Goal: Task Accomplishment & Management: Use online tool/utility

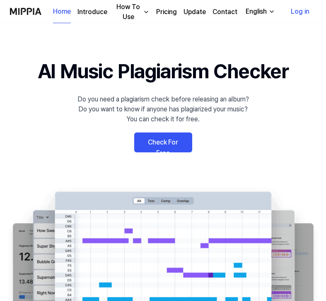
scroll to position [23, 0]
click at [162, 145] on link "Check For Free" at bounding box center [163, 143] width 58 height 20
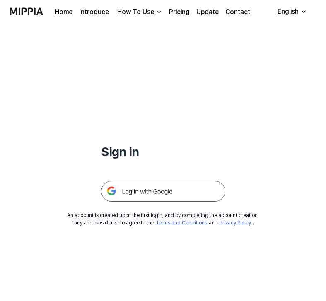
click at [156, 190] on img at bounding box center [163, 191] width 124 height 21
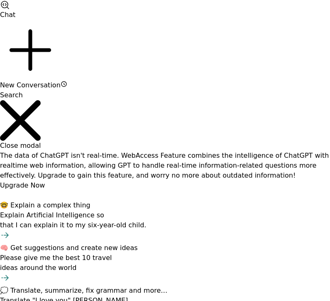
scroll to position [23, 0]
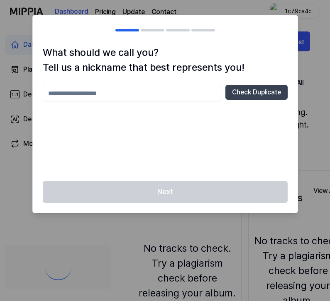
scroll to position [23, 0]
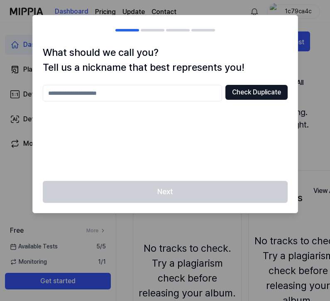
click at [232, 91] on button "Check Duplicate" at bounding box center [256, 92] width 62 height 15
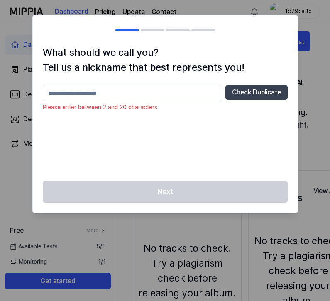
click at [151, 88] on input "text" at bounding box center [132, 93] width 179 height 17
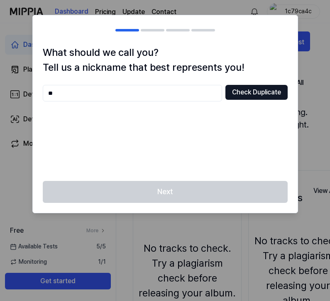
click at [246, 95] on button "Check Duplicate" at bounding box center [256, 92] width 62 height 15
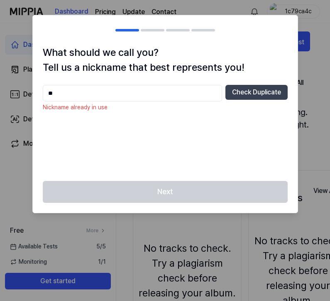
click at [147, 92] on input "**" at bounding box center [132, 93] width 179 height 17
type input "*"
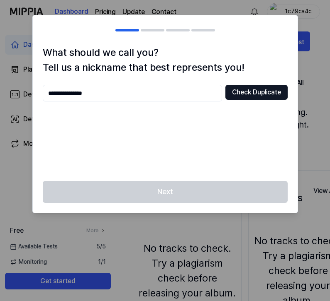
type input "**********"
click at [248, 88] on button "Check Duplicate" at bounding box center [256, 92] width 62 height 15
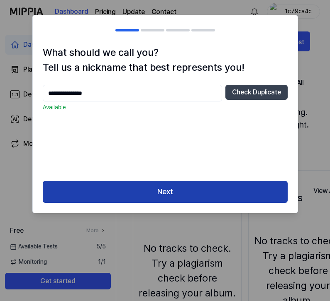
click at [153, 188] on button "Next" at bounding box center [165, 192] width 245 height 22
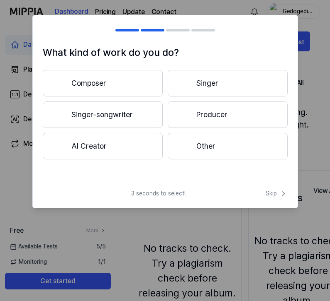
click at [277, 192] on span "Skip" at bounding box center [276, 194] width 22 height 9
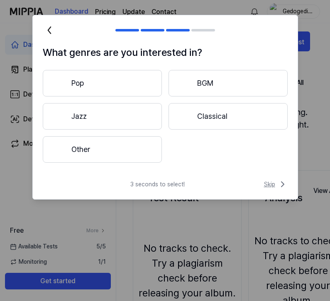
click at [275, 186] on span "Skip" at bounding box center [276, 185] width 24 height 10
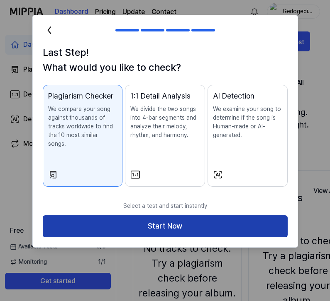
click at [212, 219] on button "Start Now" at bounding box center [165, 227] width 245 height 22
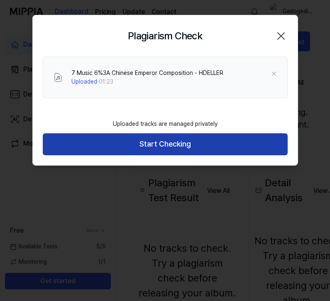
click at [244, 144] on button "Start Checking" at bounding box center [165, 145] width 245 height 22
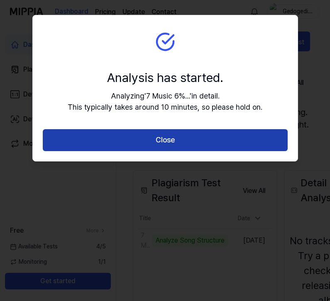
click at [254, 146] on button "Close" at bounding box center [165, 140] width 245 height 22
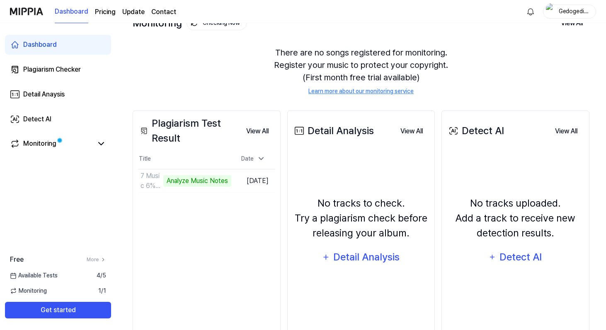
scroll to position [87, 0]
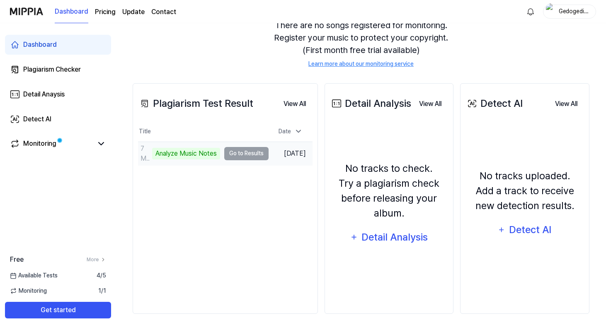
click at [193, 150] on div "Analyze Music Notes" at bounding box center [186, 154] width 68 height 12
click at [246, 147] on td "7 Music 6%3A Chinese Emperor Composition - HDELLER Analyze Music Notes Go to Re…" at bounding box center [203, 153] width 131 height 23
click at [246, 155] on td "7 Music 6%3A Chinese Emperor Composition - HDELLER Analyze Music Notes Go to Re…" at bounding box center [203, 153] width 131 height 23
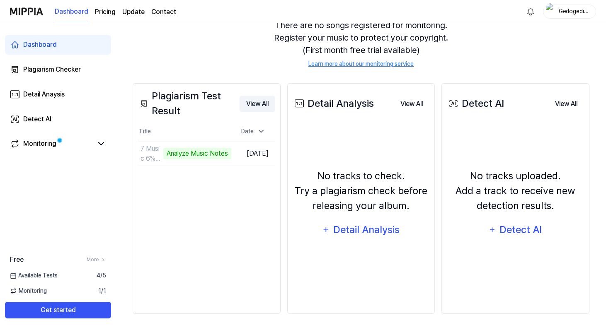
click at [264, 104] on button "View All" at bounding box center [258, 104] width 36 height 17
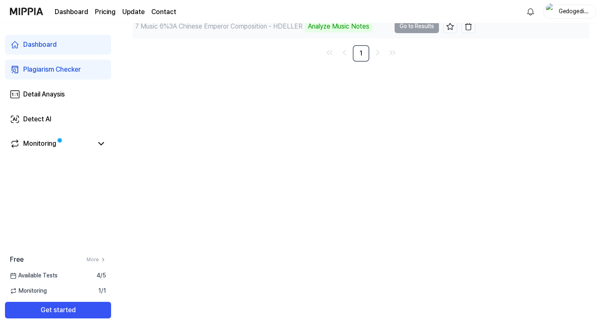
scroll to position [0, 0]
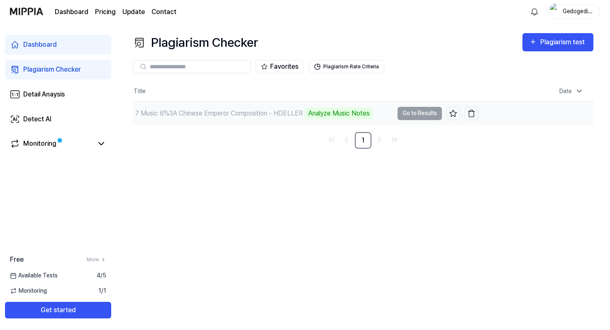
click at [301, 115] on div "7 Music 6%3A Chinese Emperor Composition - HDELLER" at bounding box center [219, 114] width 168 height 10
click at [326, 112] on td "7 Music 6%3A Chinese Emperor Composition - HDELLER Analyze Music Notes Go to Re…" at bounding box center [305, 113] width 345 height 23
click at [317, 112] on div "Analyze Music Notes" at bounding box center [339, 114] width 68 height 12
click at [326, 113] on div "Analyze Music Notes" at bounding box center [339, 114] width 68 height 12
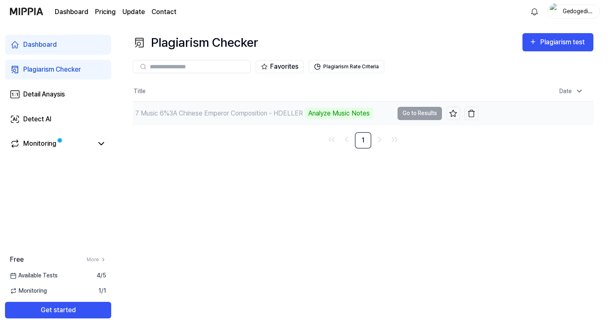
click at [326, 111] on td "7 Music 6%3A Chinese Emperor Composition - HDELLER Analyze Music Notes Go to Re…" at bounding box center [305, 113] width 345 height 23
click at [326, 112] on td "7 Music 6%3A Chinese Emperor Composition - HDELLER Analyze Music Notes Go to Re…" at bounding box center [305, 113] width 345 height 23
click at [29, 143] on div "Monitoring" at bounding box center [39, 144] width 33 height 10
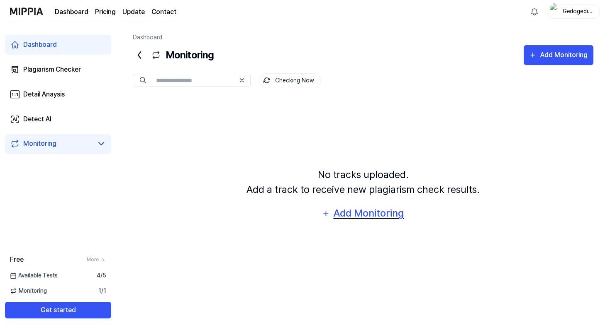
click at [326, 218] on div "Add Monitoring" at bounding box center [369, 214] width 72 height 16
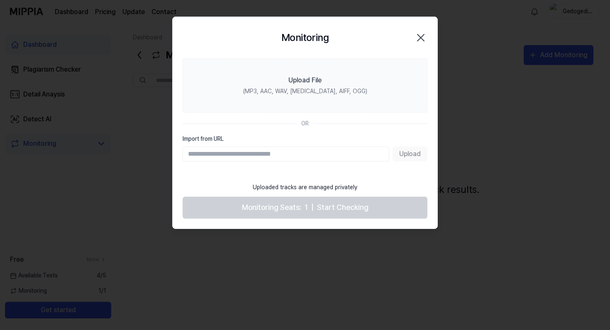
click at [326, 35] on icon "button" at bounding box center [420, 37] width 13 height 13
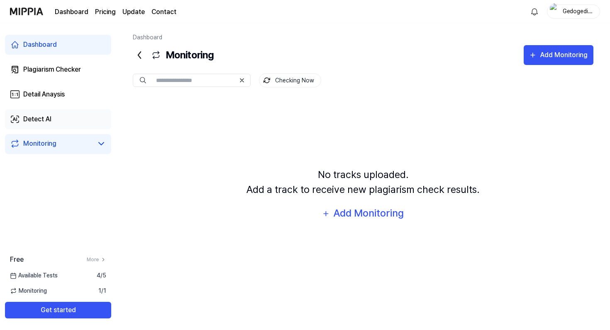
click at [59, 127] on link "Detect AI" at bounding box center [58, 119] width 106 height 20
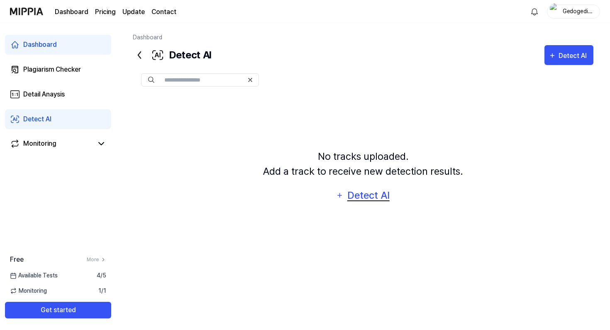
click at [326, 194] on div "Detect AI" at bounding box center [368, 196] width 44 height 16
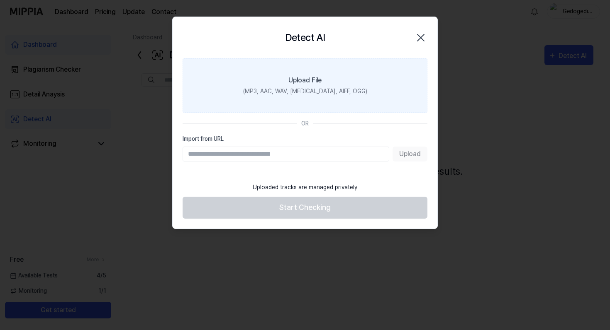
click at [305, 98] on label "Upload File (MP3, AAC, WAV, FLAC, AIFF, OGG)" at bounding box center [304, 85] width 245 height 54
click at [0, 0] on input "Upload File (MP3, AAC, WAV, FLAC, AIFF, OGG)" at bounding box center [0, 0] width 0 height 0
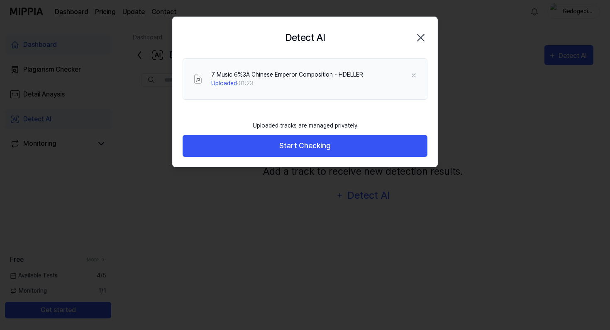
click at [326, 209] on div at bounding box center [305, 165] width 610 height 330
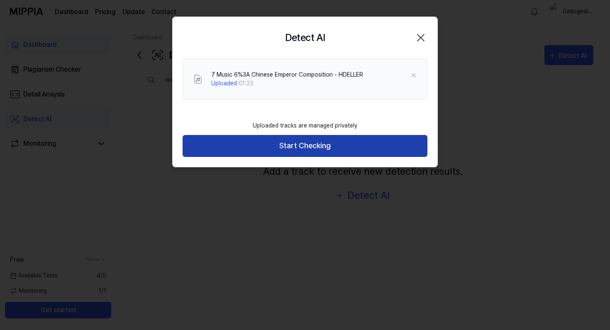
click at [326, 143] on button "Start Checking" at bounding box center [304, 146] width 245 height 22
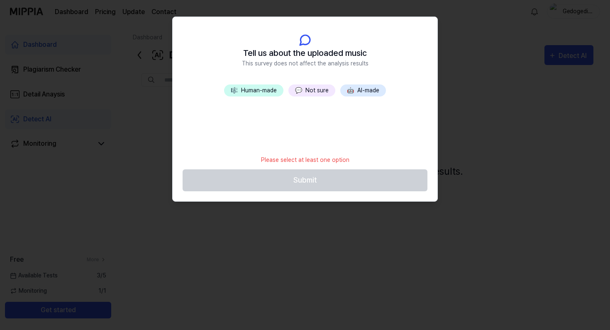
click at [267, 89] on button "🎼 Human-made" at bounding box center [253, 91] width 59 height 12
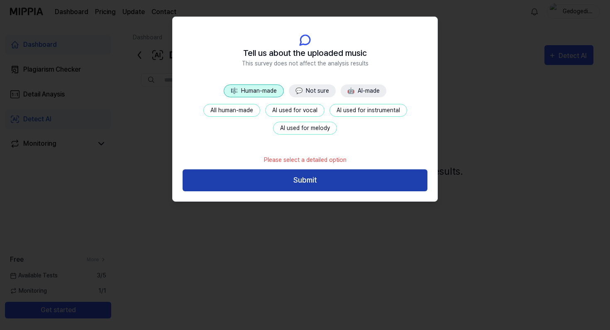
click at [284, 179] on button "Submit" at bounding box center [304, 181] width 245 height 22
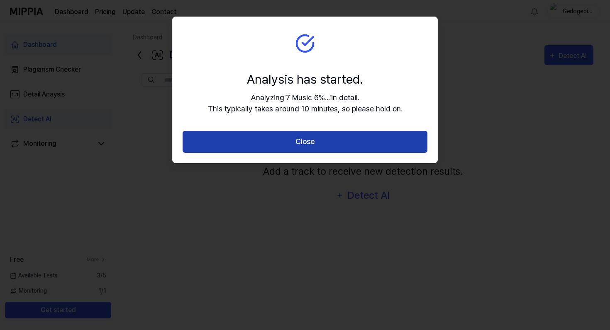
click at [271, 134] on button "Close" at bounding box center [304, 142] width 245 height 22
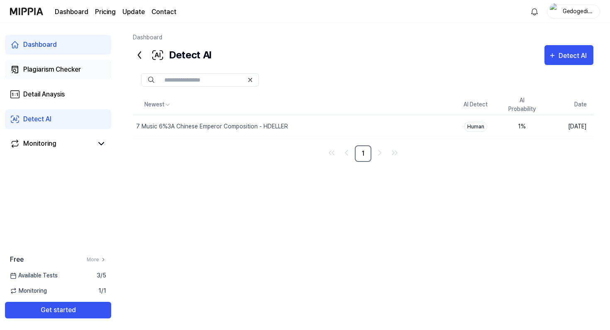
click at [34, 69] on div "Plagiarism Checker" at bounding box center [52, 70] width 58 height 10
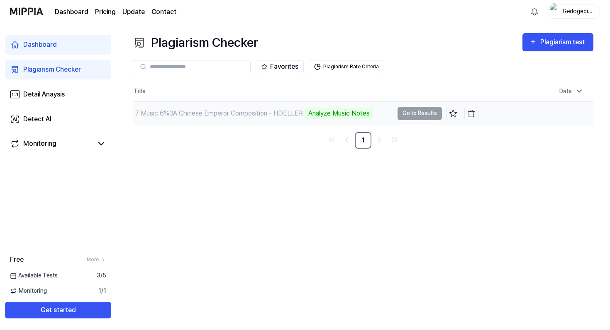
click at [217, 107] on div "7 Music 6%3A Chinese Emperor Composition - HDELLER Analyze Music Notes" at bounding box center [263, 113] width 260 height 23
type textarea "**********"
click at [326, 125] on tr "7 Music 6%3A Chinese Emperor Composition - HDELLER Analyze Music Notes Go to Re…" at bounding box center [363, 114] width 460 height 24
click at [326, 114] on div "Analyze Music Notes" at bounding box center [339, 114] width 68 height 12
click at [326, 67] on button "Plagiarism Rate Criteria" at bounding box center [346, 66] width 75 height 13
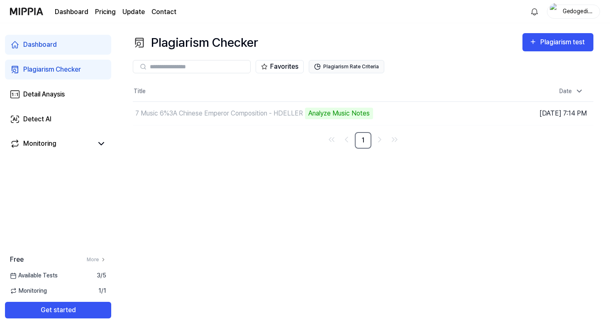
click at [326, 62] on button "Plagiarism Rate Criteria" at bounding box center [346, 66] width 75 height 13
click at [326, 116] on td "7 Music 6%3A Chinese Emperor Composition - HDELLER Analyze Music Notes Go to Re…" at bounding box center [305, 113] width 345 height 23
click at [326, 42] on div "Plagiarism test" at bounding box center [563, 42] width 46 height 11
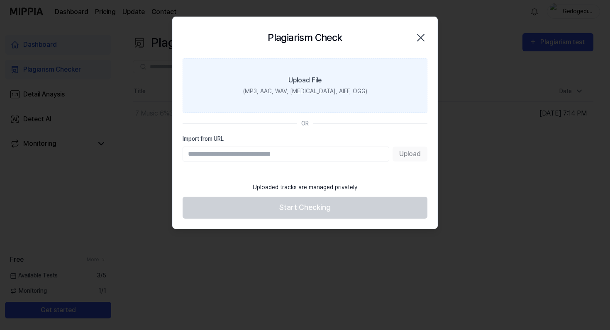
click at [307, 90] on div "(MP3, AAC, WAV, FLAC, AIFF, OGG)" at bounding box center [305, 91] width 124 height 9
click at [0, 0] on input "Upload File (MP3, AAC, WAV, FLAC, AIFF, OGG)" at bounding box center [0, 0] width 0 height 0
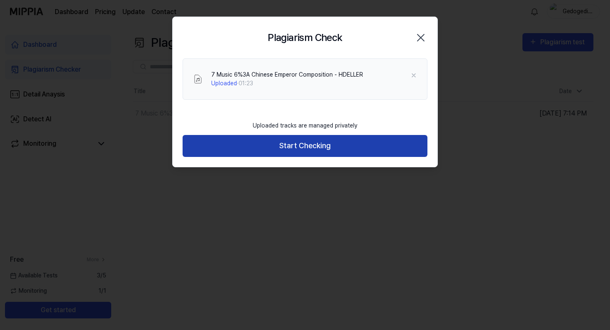
click at [297, 143] on button "Start Checking" at bounding box center [304, 146] width 245 height 22
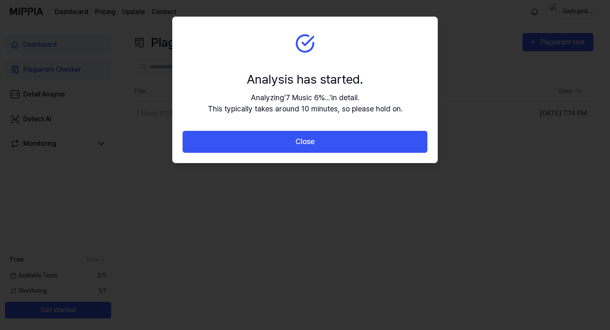
click at [297, 143] on button "Close" at bounding box center [304, 142] width 245 height 22
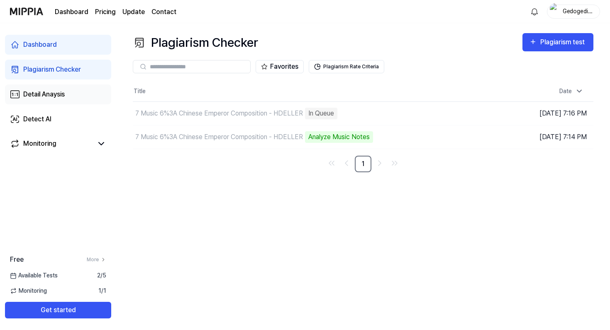
click at [34, 91] on div "Detail Anaysis" at bounding box center [43, 95] width 41 height 10
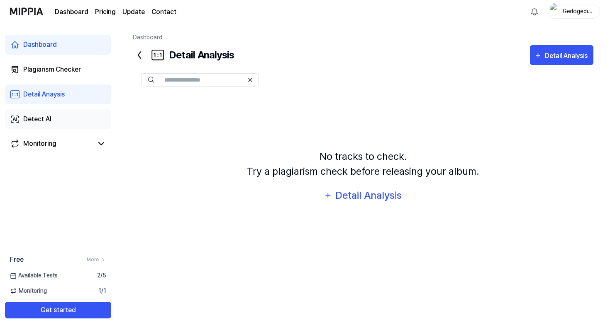
click at [65, 120] on link "Detect AI" at bounding box center [58, 119] width 106 height 20
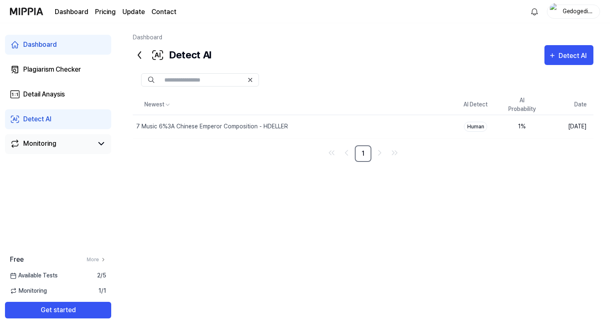
click at [64, 137] on div "Monitoring" at bounding box center [58, 144] width 106 height 20
click at [100, 146] on icon at bounding box center [101, 144] width 10 height 10
click at [94, 143] on div "Monitoring" at bounding box center [58, 144] width 96 height 10
click at [53, 143] on div "Monitoring" at bounding box center [39, 144] width 33 height 10
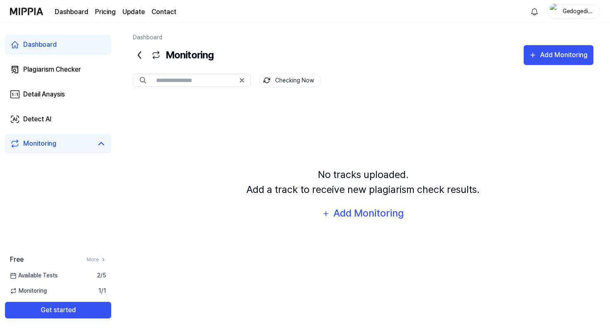
click at [48, 80] on div "Dashboard Plagiarism Checker Detail Anaysis Detect AI Monitoring" at bounding box center [58, 94] width 116 height 142
click at [46, 68] on div "Plagiarism Checker" at bounding box center [52, 70] width 58 height 10
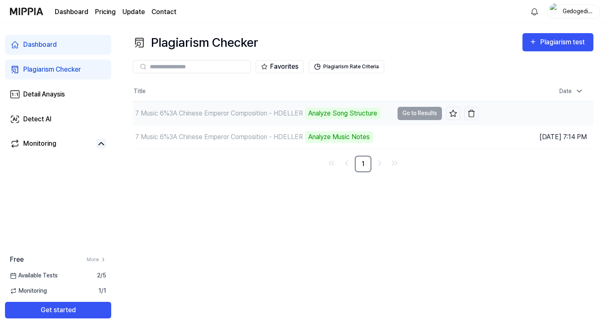
click at [326, 115] on td "7 Music 6%3A Chinese Emperor Composition - HDELLER Analyze Song Structure Go to…" at bounding box center [305, 113] width 345 height 23
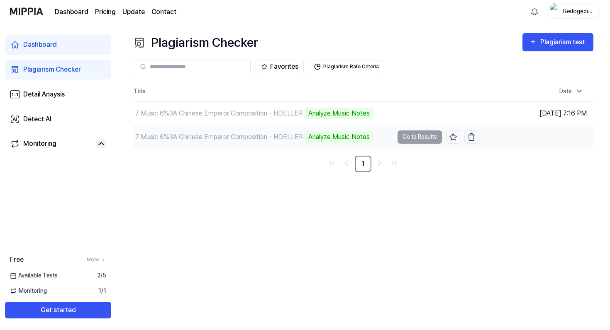
click at [326, 137] on td "7 Music 6%3A Chinese Emperor Composition - HDELLER Analyze Music Notes Go to Re…" at bounding box center [305, 137] width 345 height 23
click at [326, 143] on td "7 Music 6%3A Chinese Emperor Composition - HDELLER 1% Go to Results" at bounding box center [305, 137] width 345 height 23
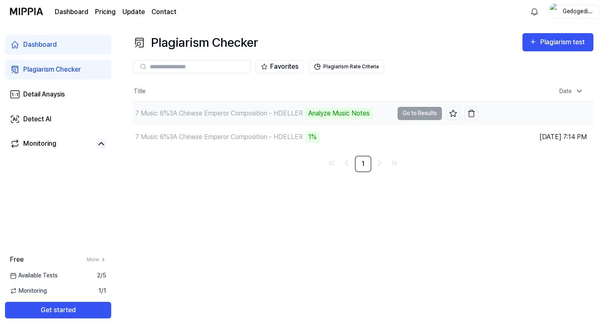
click at [326, 117] on div "Analyze Music Notes" at bounding box center [339, 114] width 68 height 12
click at [326, 115] on div "Analyze Music Notes" at bounding box center [339, 114] width 68 height 12
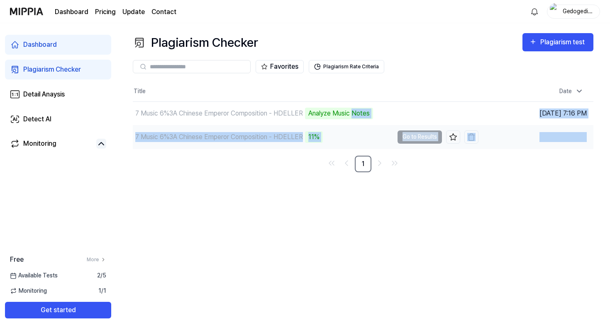
drag, startPoint x: 355, startPoint y: 115, endPoint x: 362, endPoint y: 148, distance: 34.5
click at [326, 148] on tbody "7 Music 6%3A Chinese Emperor Composition - HDELLER Analyze Music Notes Go to Re…" at bounding box center [363, 125] width 460 height 47
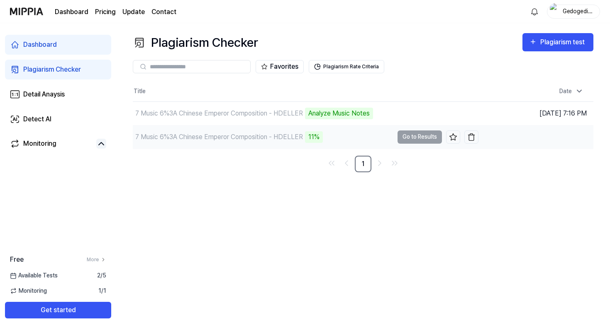
drag, startPoint x: 361, startPoint y: 126, endPoint x: 361, endPoint y: 132, distance: 5.8
click at [326, 132] on div "7 Music 6%3A Chinese Emperor Composition - HDELLER 11%" at bounding box center [263, 137] width 260 height 23
click at [326, 133] on div "7 Music 6%3A Chinese Emperor Composition - HDELLER 11%" at bounding box center [263, 137] width 260 height 23
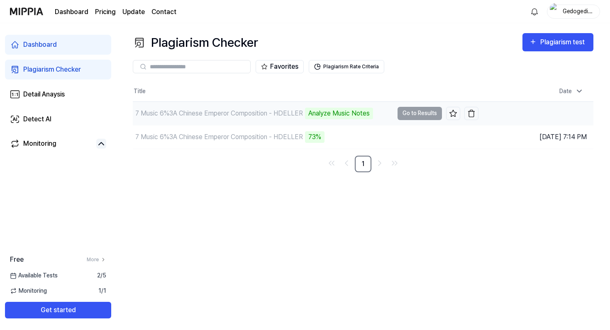
click at [326, 113] on div "Analyze Music Notes" at bounding box center [339, 114] width 68 height 12
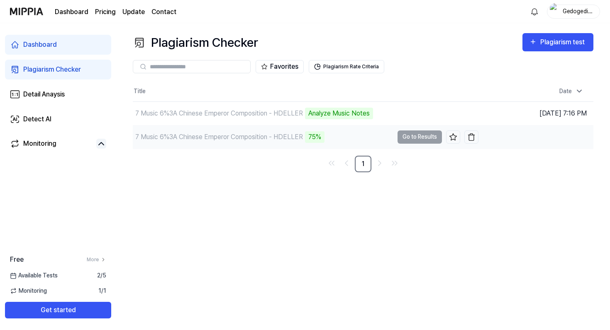
click at [326, 144] on div "7 Music 6%3A Chinese Emperor Composition - HDELLER 75%" at bounding box center [263, 137] width 260 height 23
click at [326, 136] on td "7 Music 6%3A Chinese Emperor Composition - HDELLER 95% Go to Results" at bounding box center [305, 137] width 345 height 23
click at [326, 134] on button "Go to Results" at bounding box center [419, 137] width 44 height 13
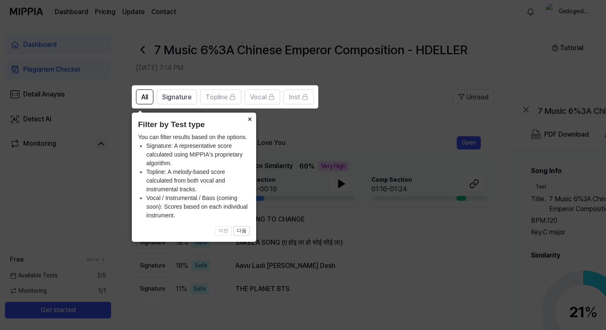
click at [250, 119] on button "×" at bounding box center [249, 119] width 13 height 12
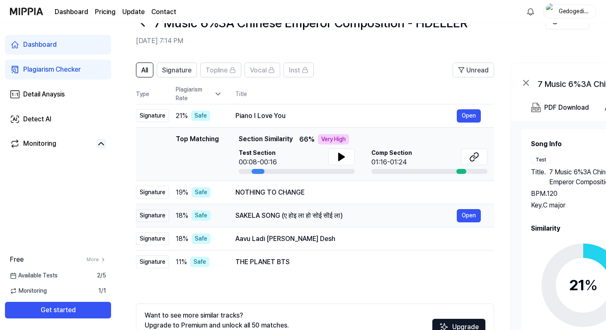
scroll to position [37, 0]
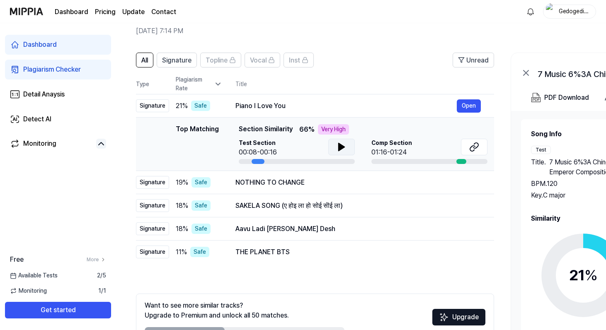
click at [326, 145] on icon at bounding box center [342, 147] width 10 height 10
click at [326, 150] on icon at bounding box center [342, 147] width 10 height 10
click at [326, 140] on button at bounding box center [474, 147] width 27 height 17
click at [326, 145] on icon at bounding box center [342, 147] width 10 height 10
click at [326, 146] on icon at bounding box center [342, 147] width 10 height 10
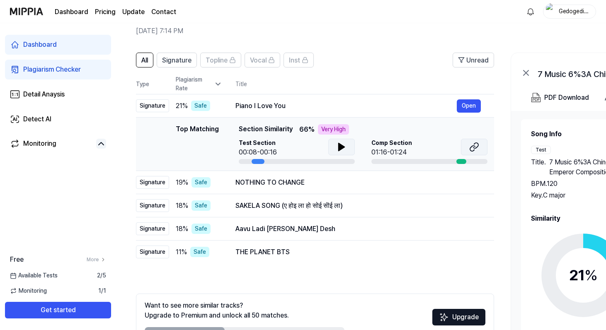
click at [326, 144] on icon at bounding box center [474, 147] width 10 height 10
click at [326, 140] on button at bounding box center [341, 147] width 27 height 17
click at [326, 146] on button at bounding box center [341, 147] width 27 height 17
click at [326, 149] on icon at bounding box center [474, 147] width 10 height 10
click at [180, 182] on span "19 %" at bounding box center [182, 183] width 12 height 10
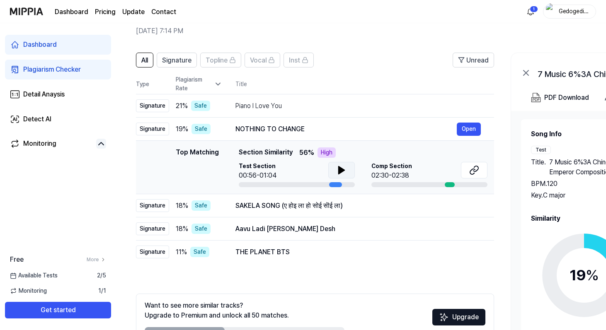
click at [326, 167] on icon at bounding box center [342, 170] width 10 height 10
click at [326, 169] on icon at bounding box center [342, 170] width 10 height 10
click at [326, 165] on button at bounding box center [474, 170] width 27 height 17
click at [326, 172] on button at bounding box center [341, 170] width 27 height 17
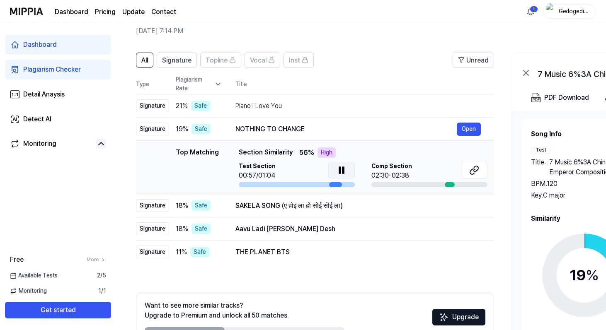
click at [326, 172] on button at bounding box center [341, 170] width 27 height 17
click at [181, 204] on span "18 %" at bounding box center [182, 206] width 12 height 10
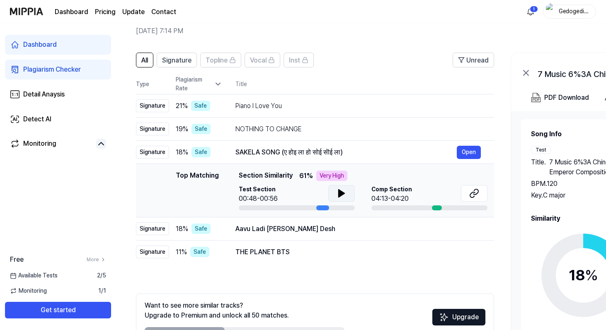
click at [326, 190] on icon at bounding box center [342, 194] width 10 height 10
click at [326, 198] on icon at bounding box center [474, 194] width 10 height 10
